Goal: Information Seeking & Learning: Find specific fact

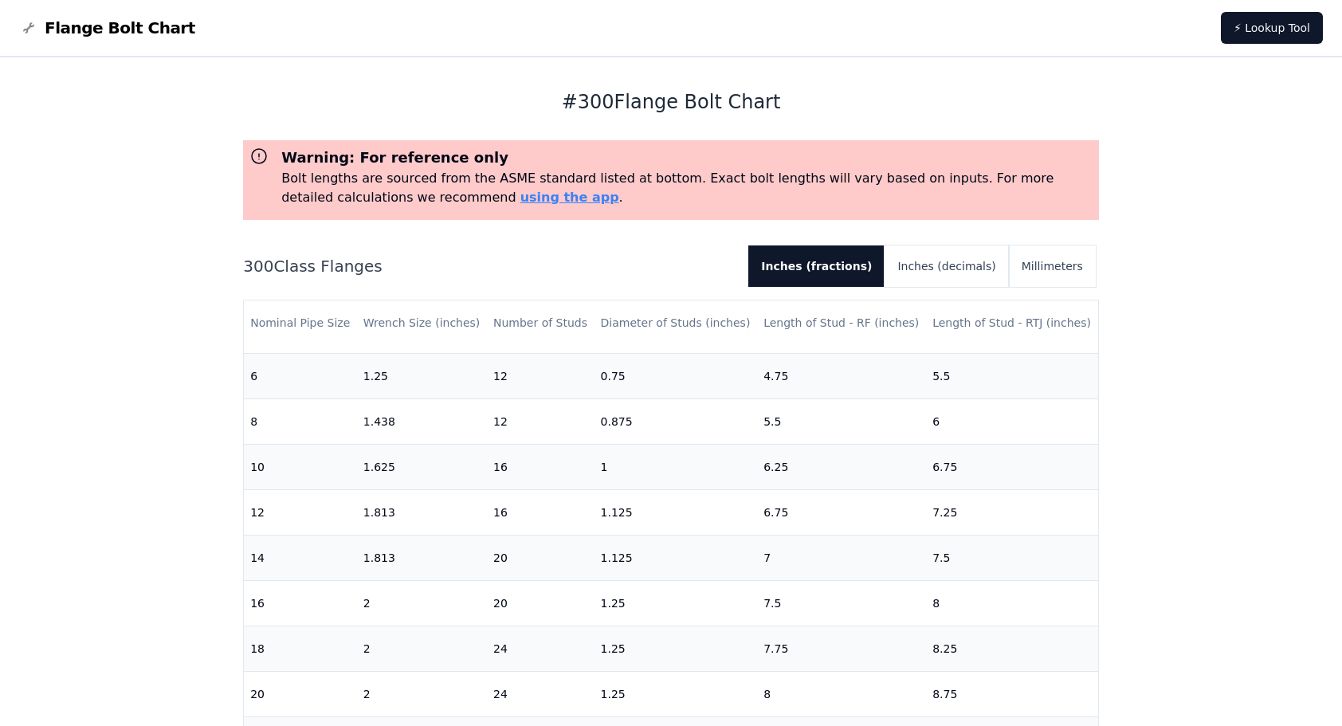
scroll to position [504, 0]
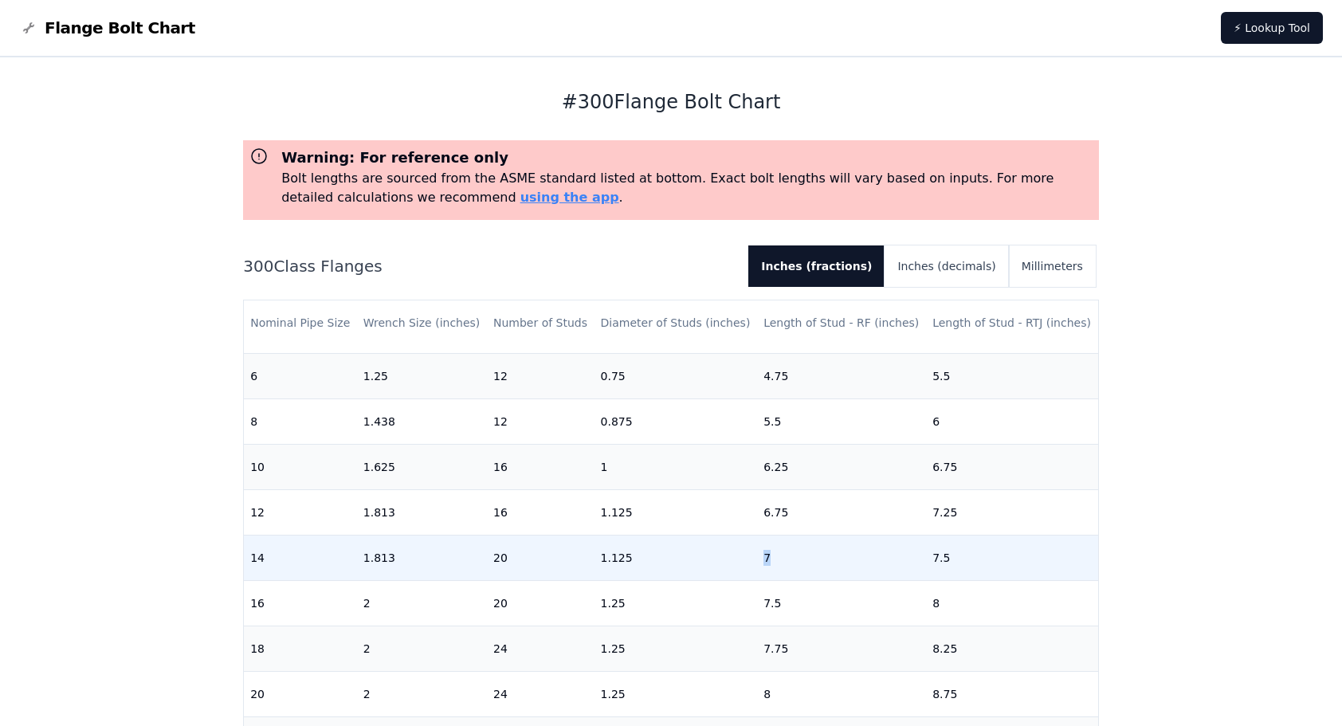
drag, startPoint x: 757, startPoint y: 544, endPoint x: 771, endPoint y: 544, distance: 14.4
click at [771, 544] on td "7" at bounding box center [841, 557] width 169 height 45
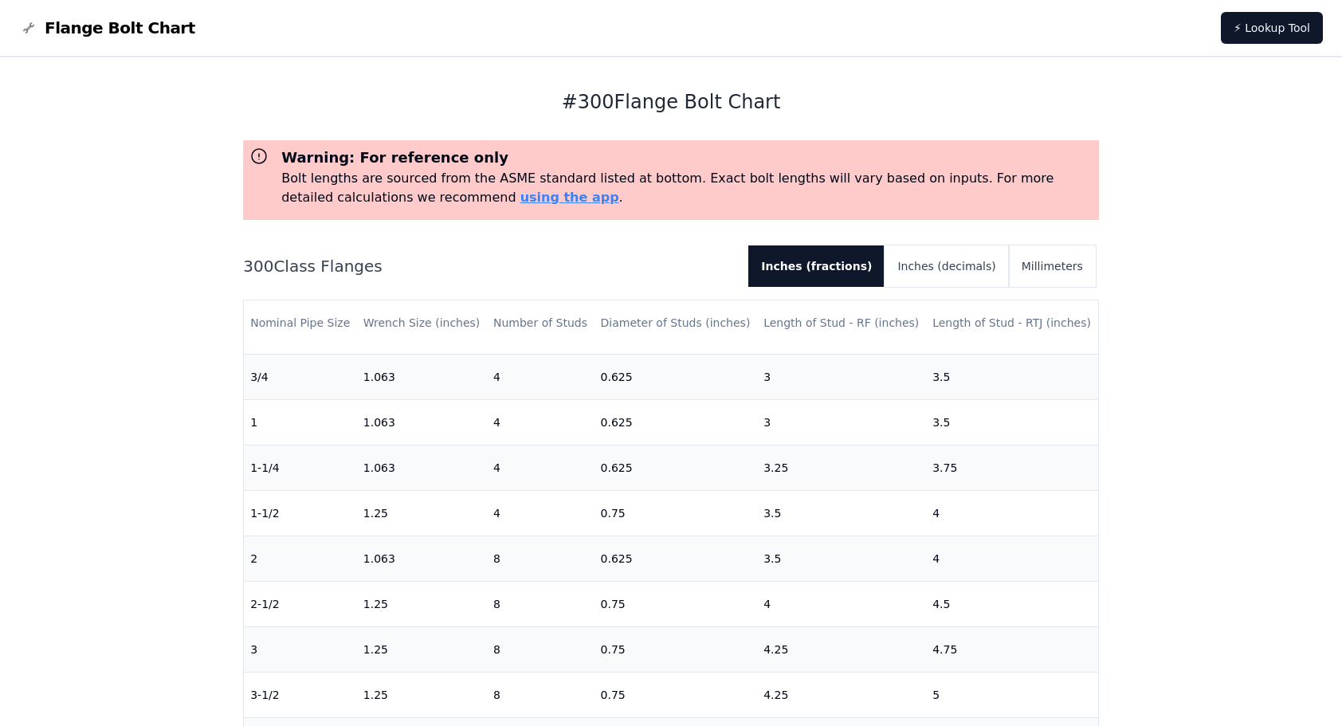
scroll to position [0, 0]
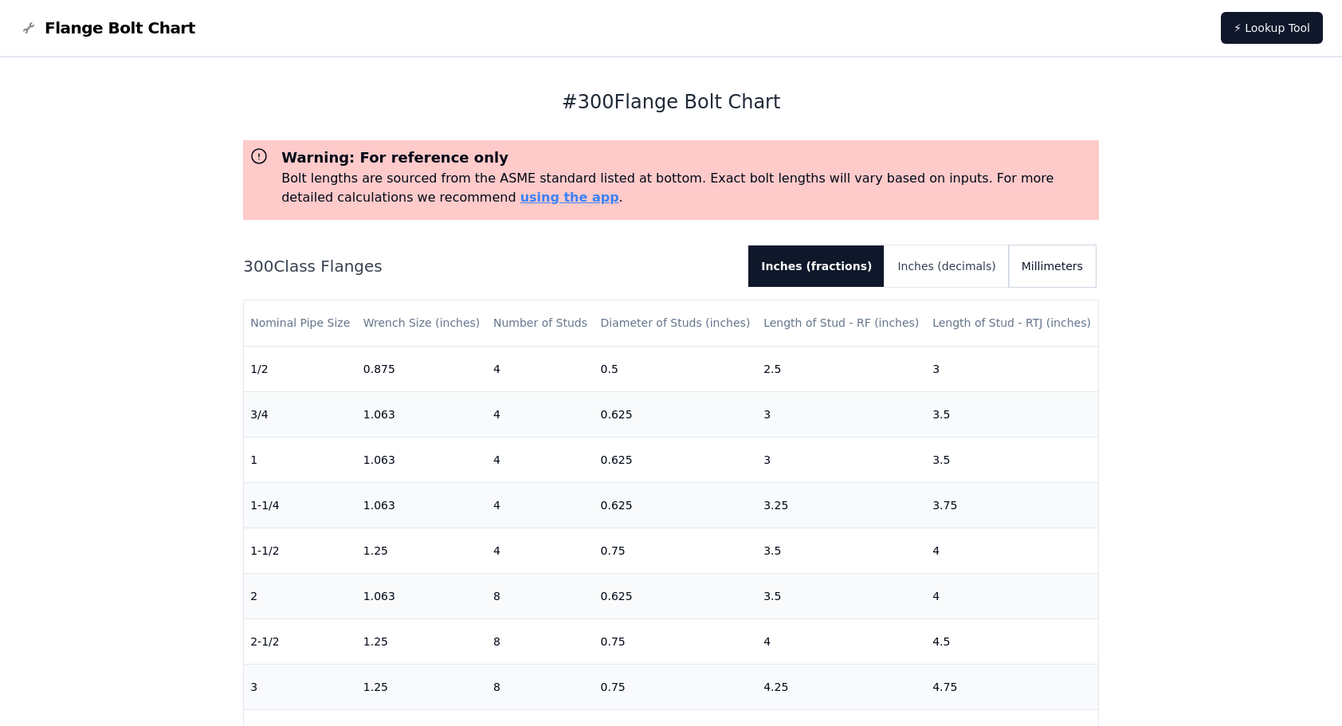
click at [1034, 261] on button "Millimeters" at bounding box center [1052, 265] width 87 height 41
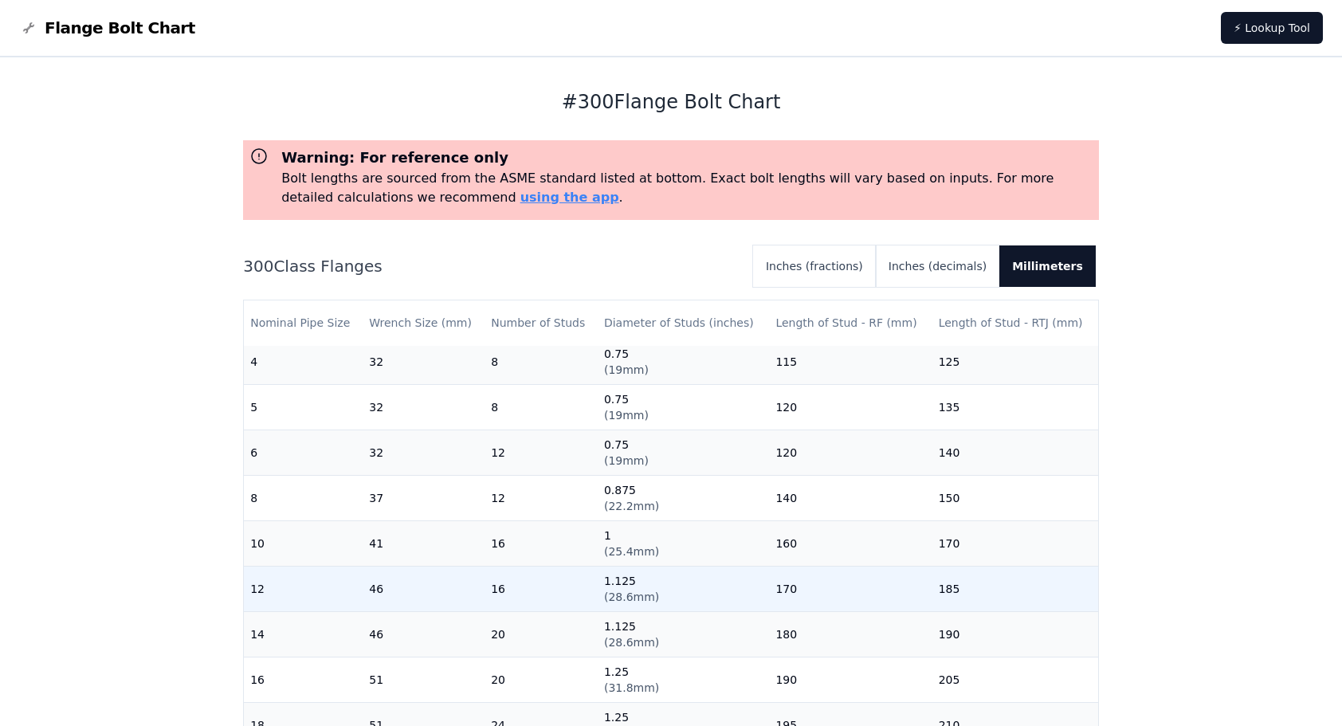
scroll to position [504, 0]
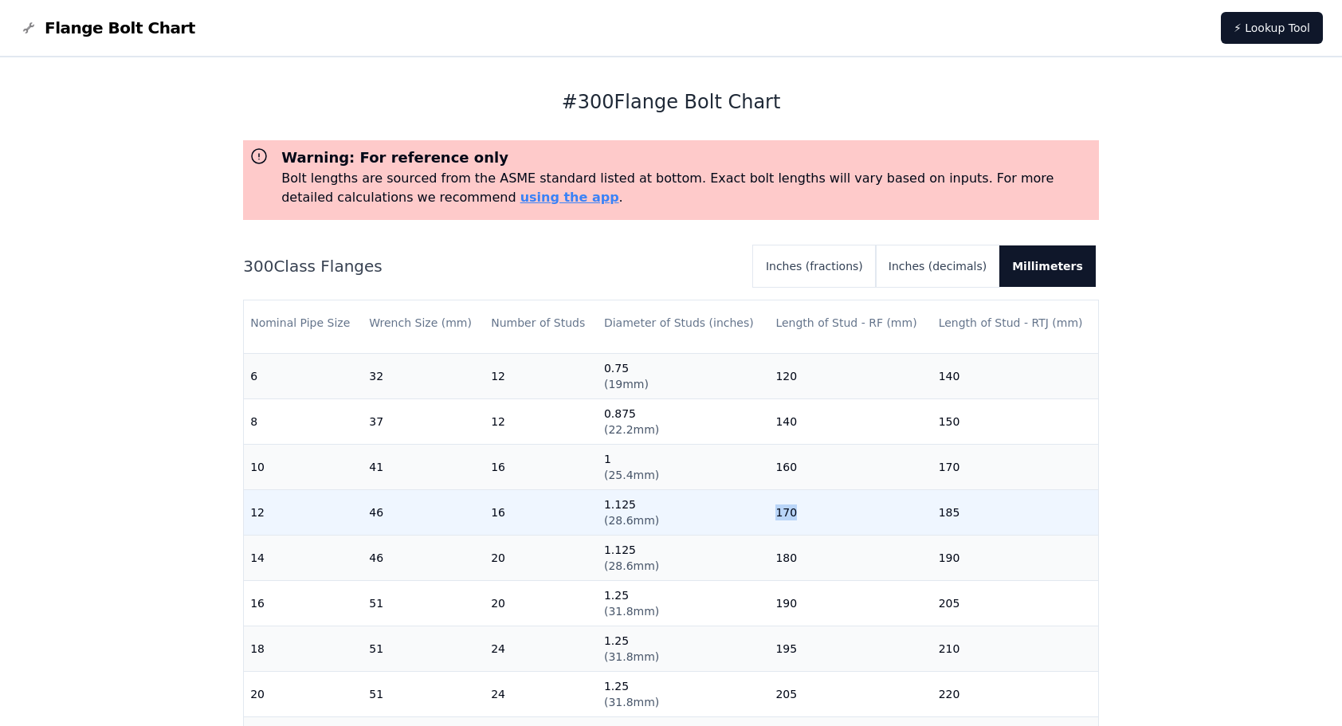
drag, startPoint x: 767, startPoint y: 499, endPoint x: 791, endPoint y: 499, distance: 23.1
click at [791, 499] on td "170" at bounding box center [850, 511] width 163 height 45
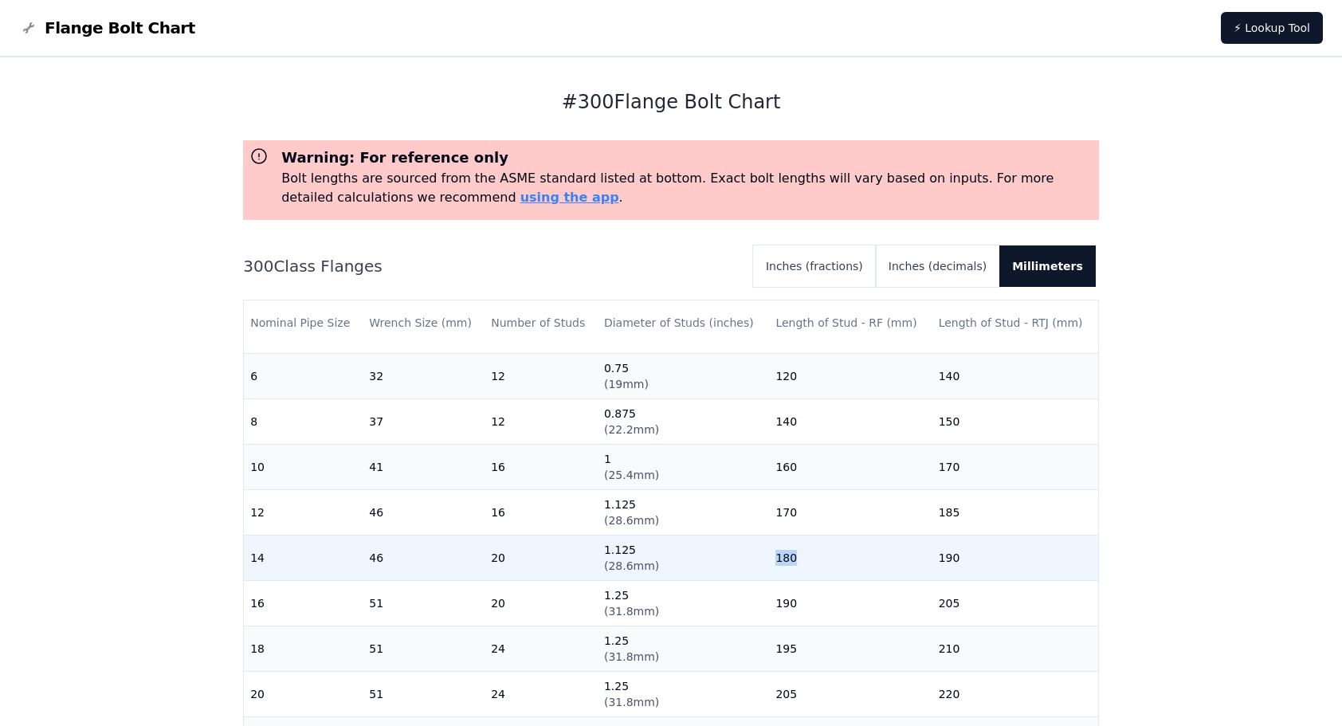
drag, startPoint x: 791, startPoint y: 499, endPoint x: 795, endPoint y: 548, distance: 49.6
click at [795, 548] on td "180" at bounding box center [850, 557] width 163 height 45
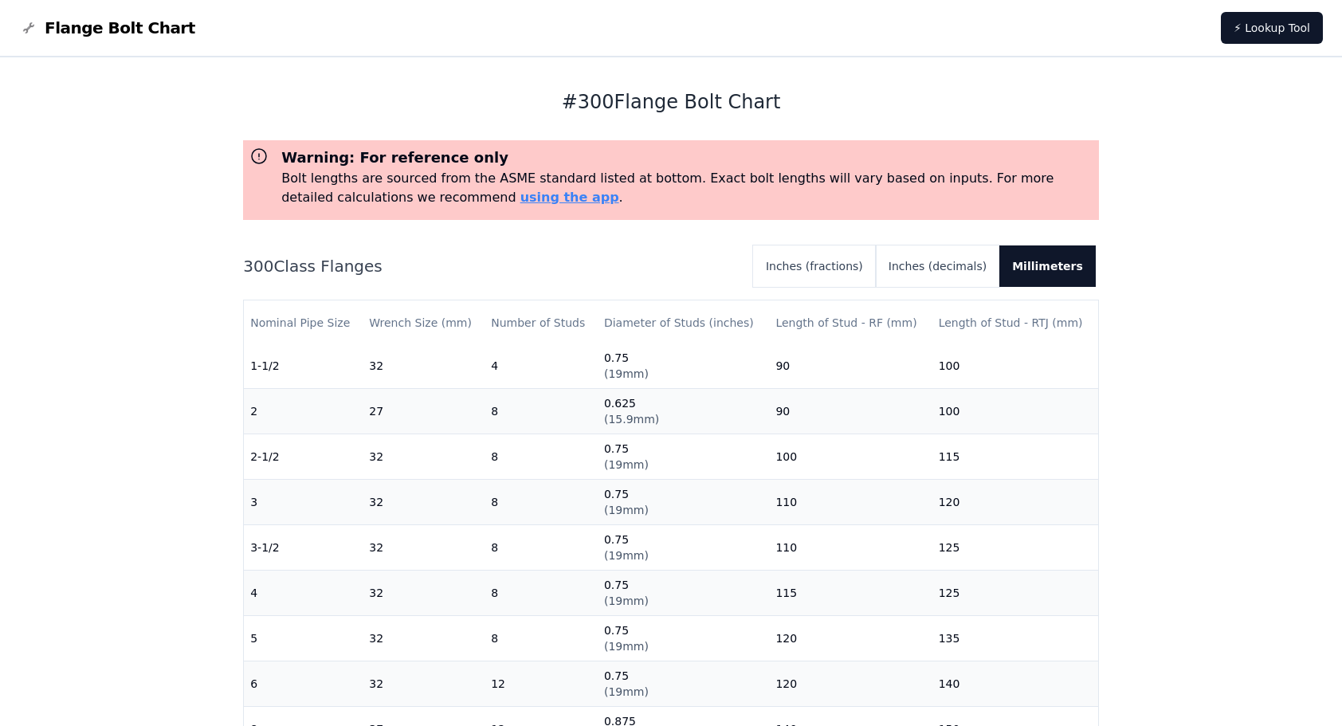
scroll to position [0, 0]
click at [972, 270] on button "Inches (decimals)" at bounding box center [938, 265] width 124 height 41
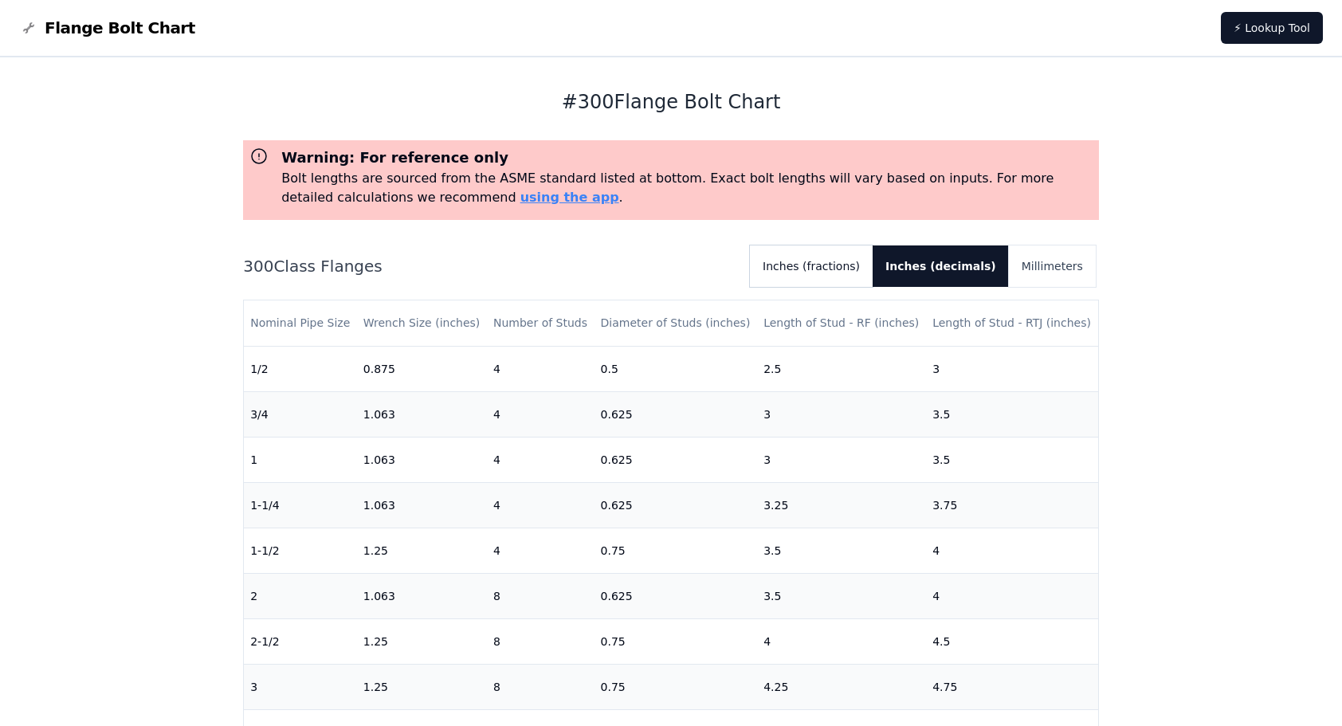
click at [843, 272] on button "Inches (fractions)" at bounding box center [811, 265] width 123 height 41
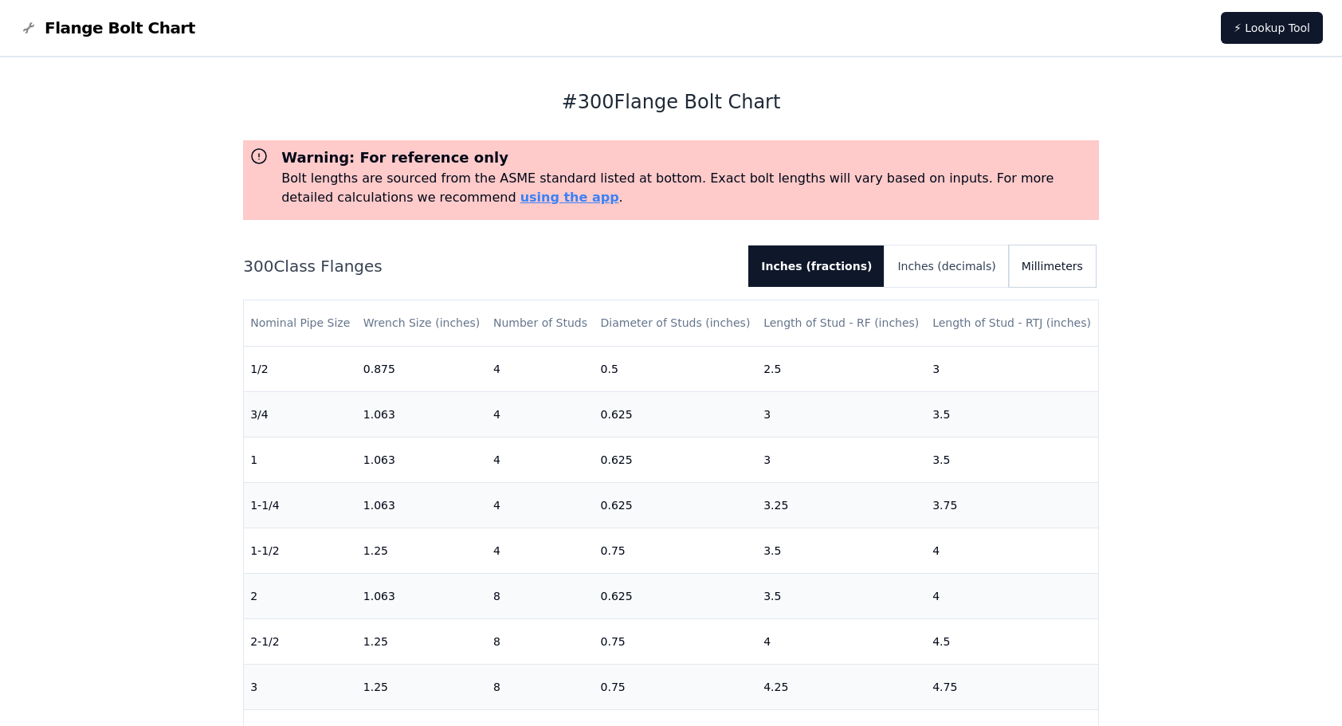
click at [1058, 267] on button "Millimeters" at bounding box center [1052, 265] width 87 height 41
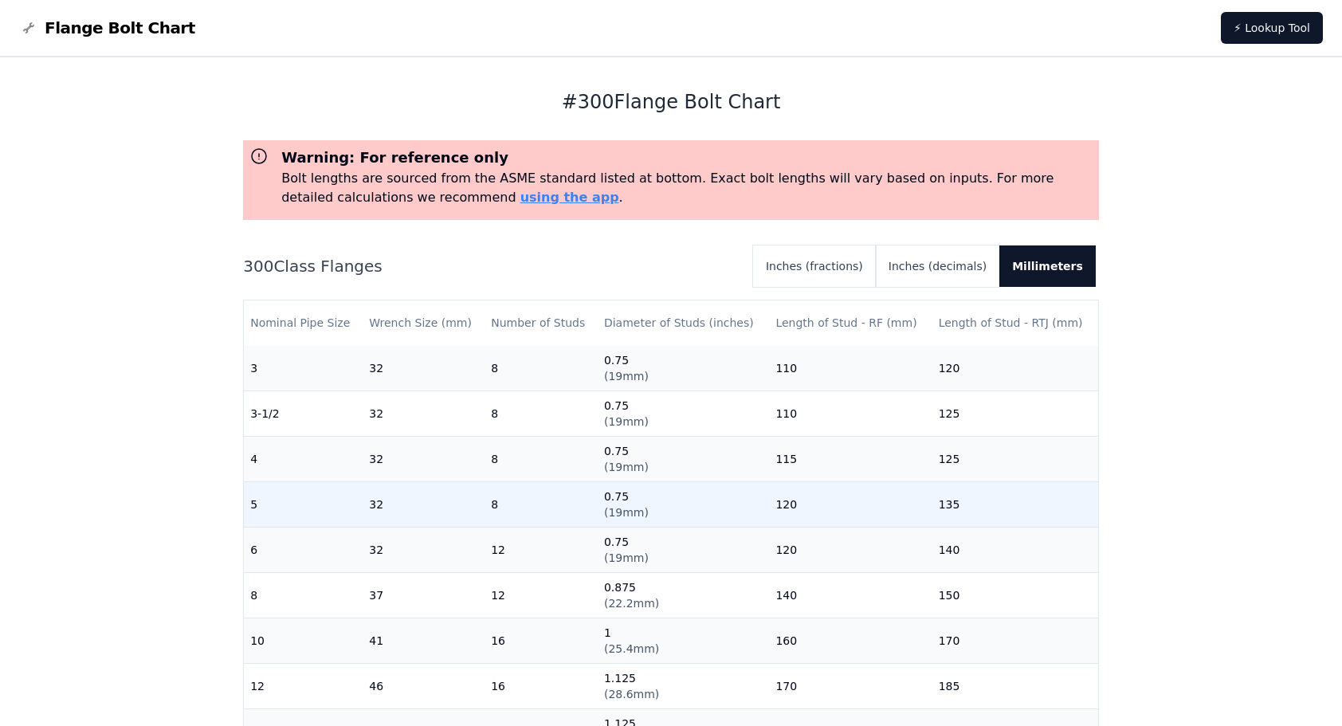
scroll to position [478, 0]
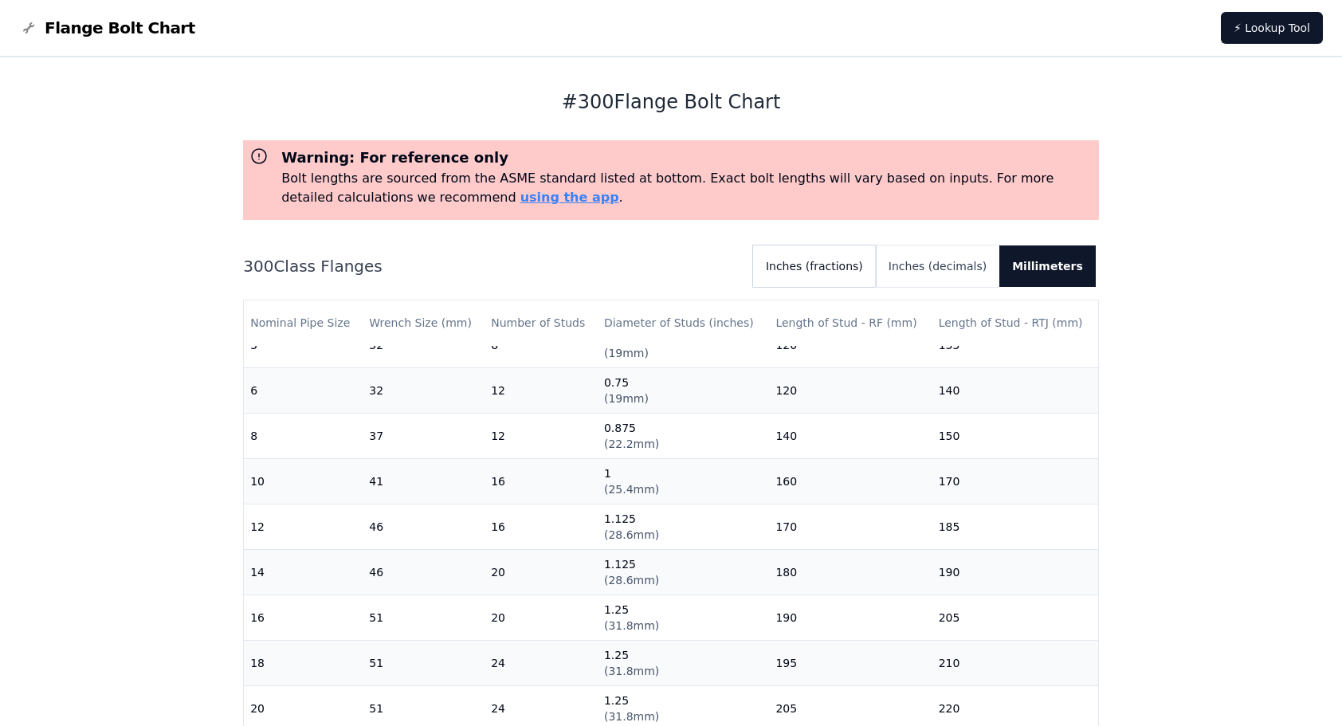
click at [848, 265] on button "Inches (fractions)" at bounding box center [814, 265] width 123 height 41
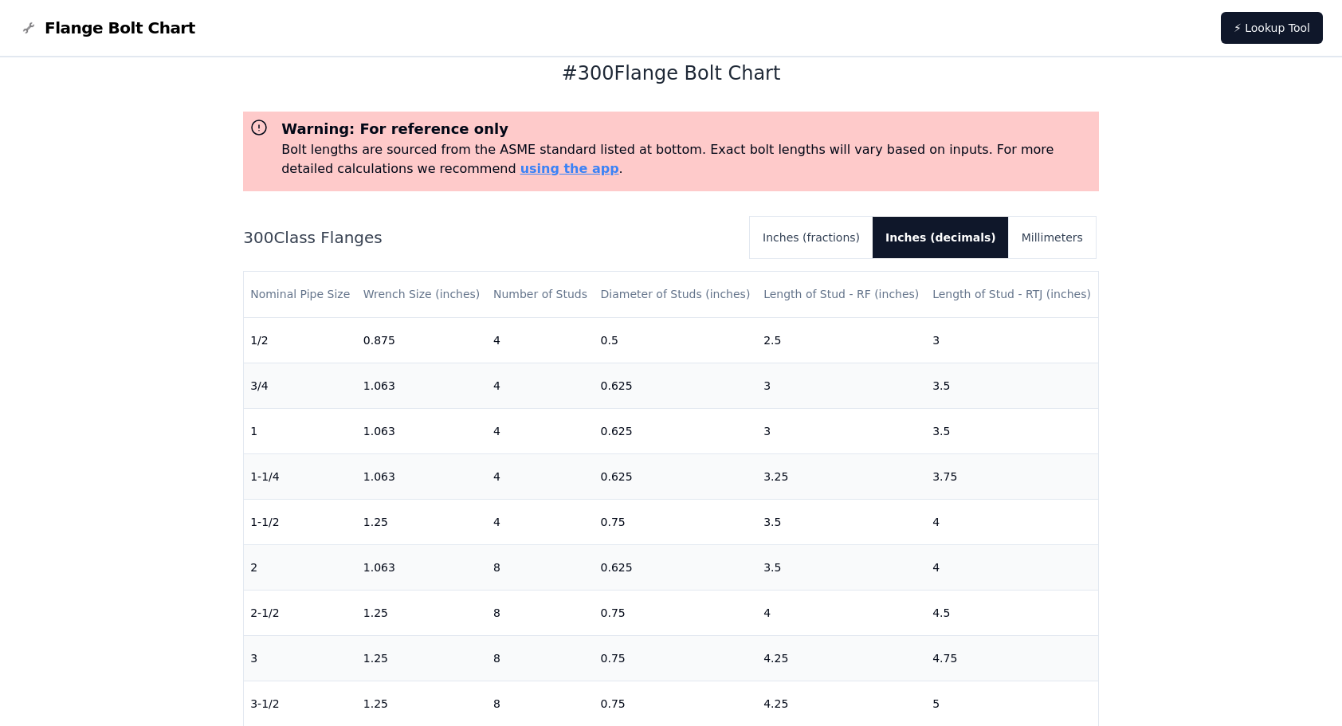
scroll to position [0, 0]
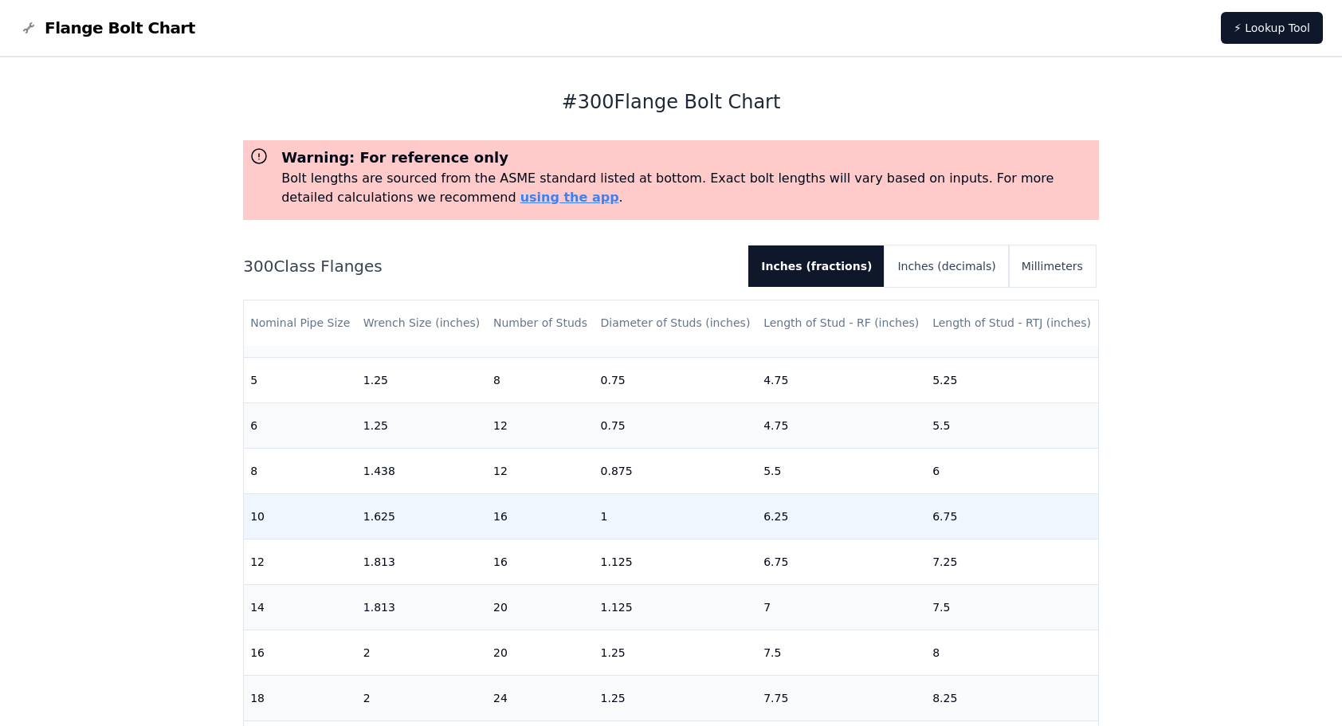
scroll to position [478, 0]
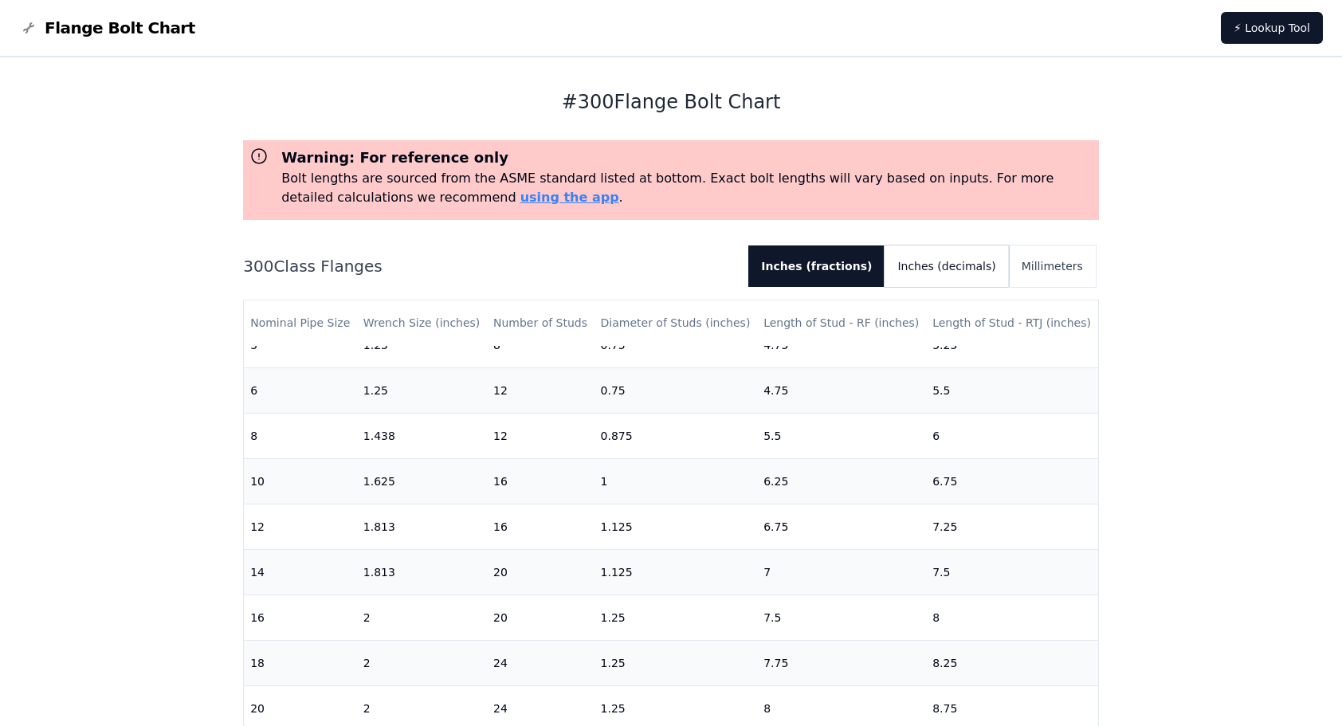
click at [950, 259] on button "Inches (decimals)" at bounding box center [947, 265] width 124 height 41
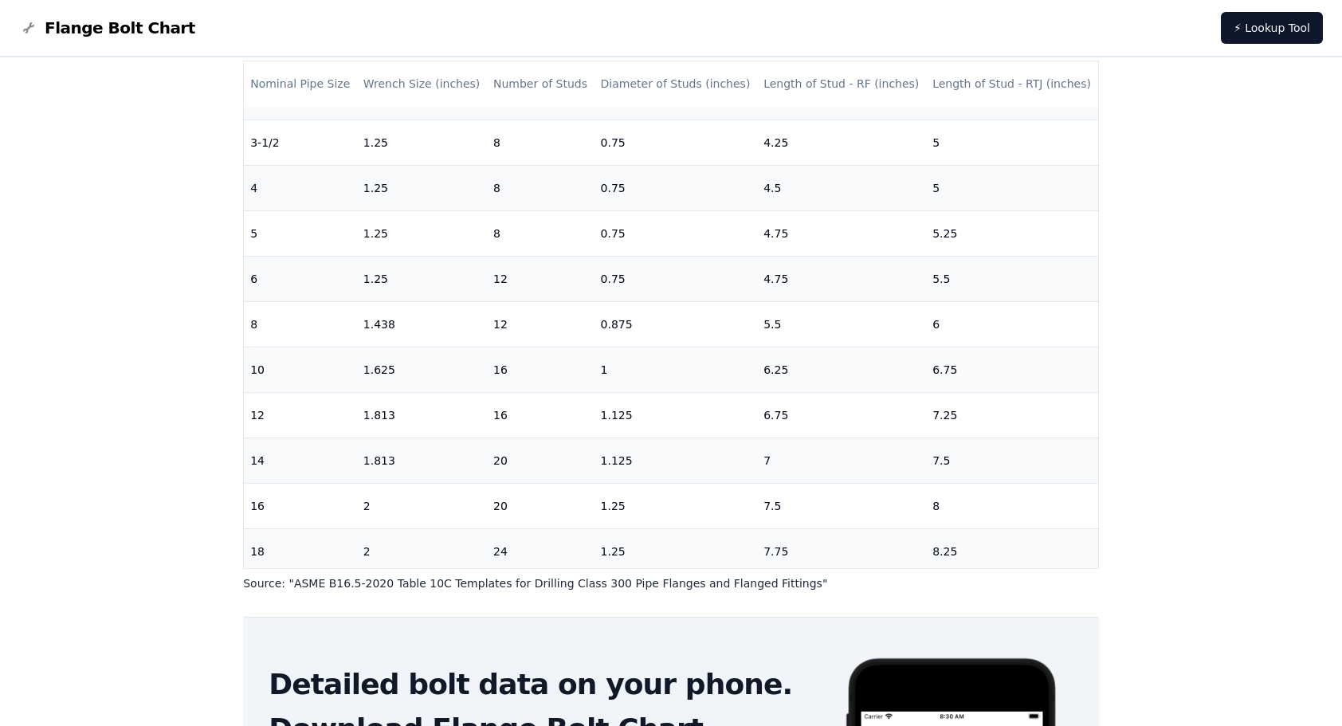
scroll to position [344, 0]
